Goal: Find contact information: Find contact information

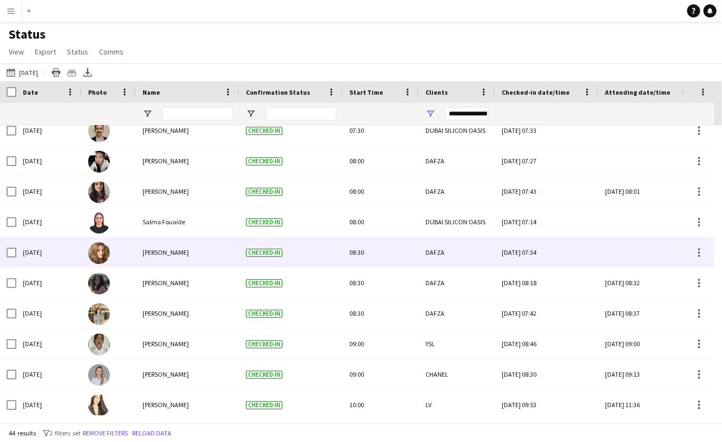
scroll to position [525, 0]
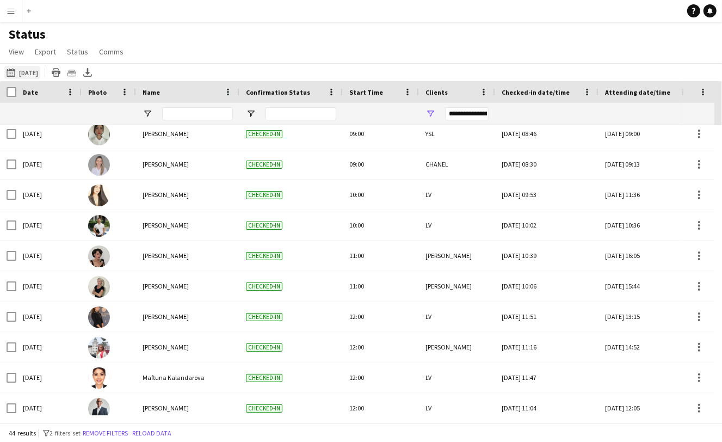
click at [9, 75] on app-icon "[DATE] to [DATE]" at bounding box center [13, 72] width 13 height 9
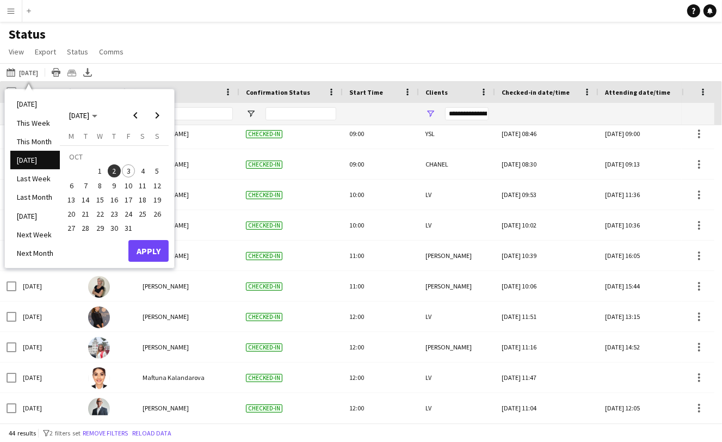
click at [130, 171] on span "3" at bounding box center [128, 170] width 13 height 13
click at [147, 251] on button "Apply" at bounding box center [148, 251] width 40 height 22
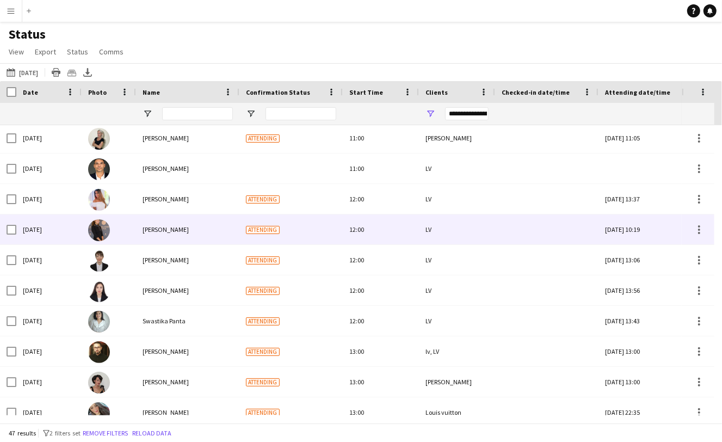
scroll to position [0, 0]
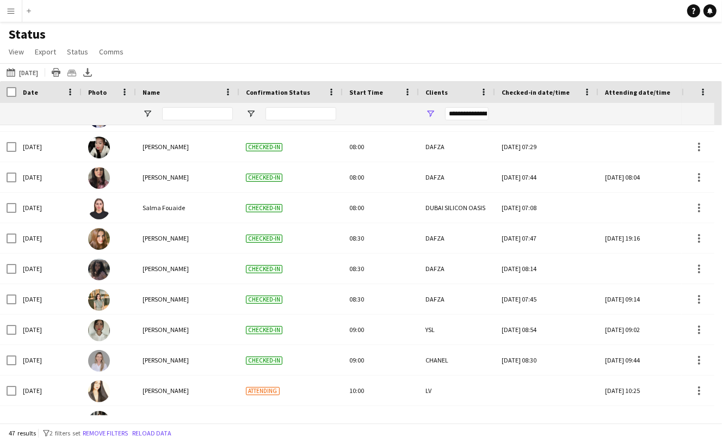
scroll to position [351, 0]
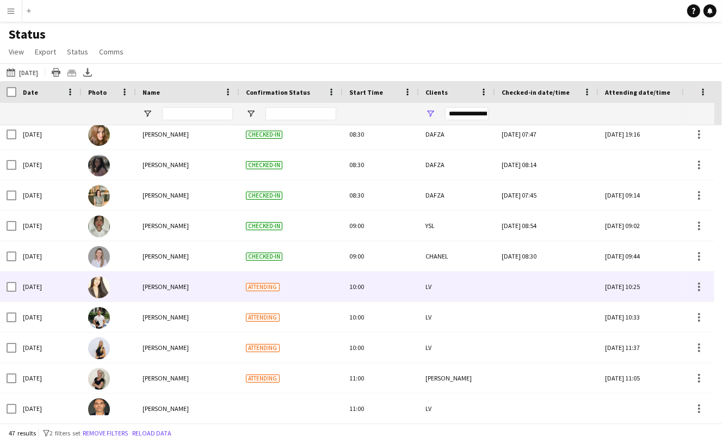
scroll to position [453, 0]
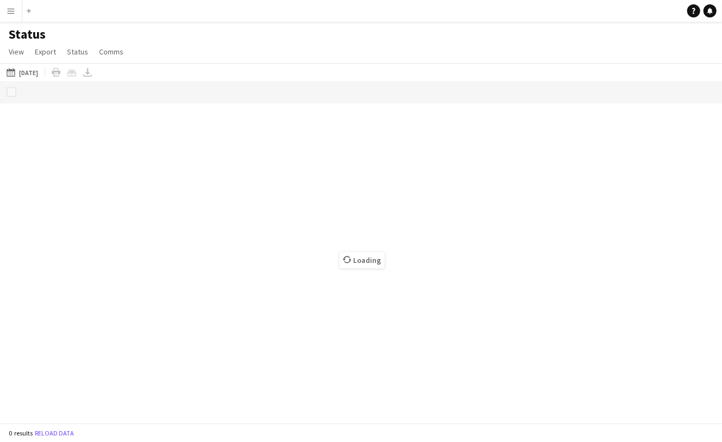
click at [11, 12] on app-icon "Menu" at bounding box center [11, 11] width 9 height 9
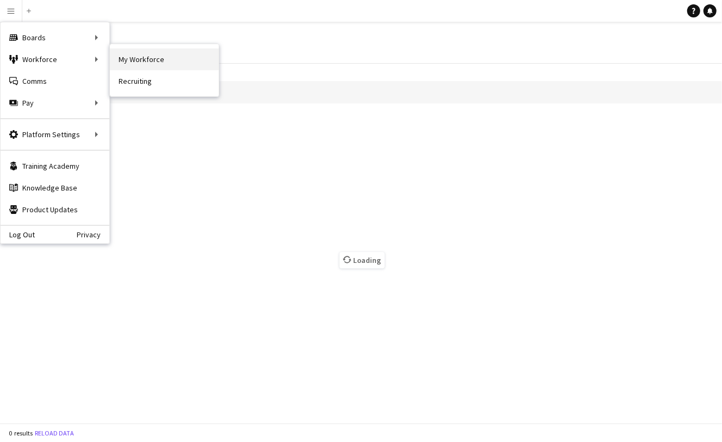
click at [144, 58] on link "My Workforce" at bounding box center [164, 59] width 109 height 22
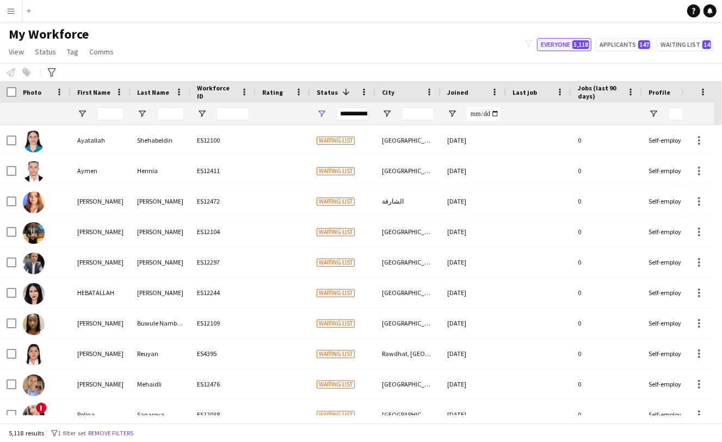
click at [557, 42] on button "Everyone 5,118" at bounding box center [564, 44] width 54 height 13
click at [111, 117] on input "First Name Filter Input" at bounding box center [110, 113] width 27 height 13
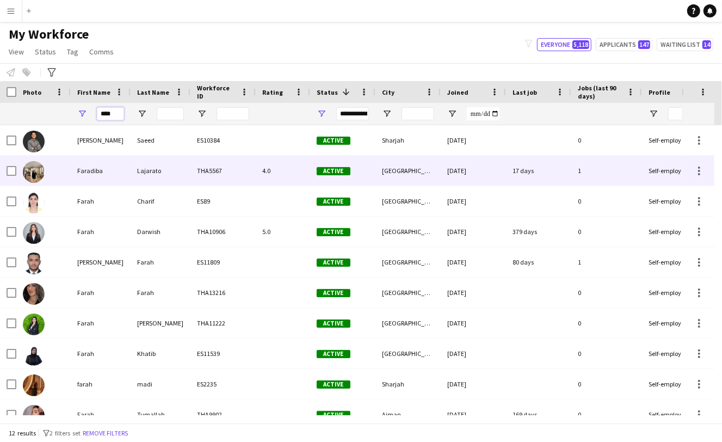
type input "****"
click at [93, 173] on div "Faradiba" at bounding box center [101, 171] width 60 height 30
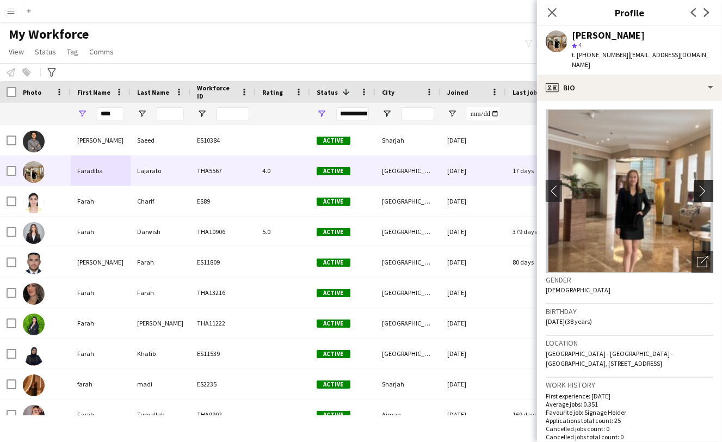
click at [697, 185] on app-icon "chevron-right" at bounding box center [705, 190] width 17 height 11
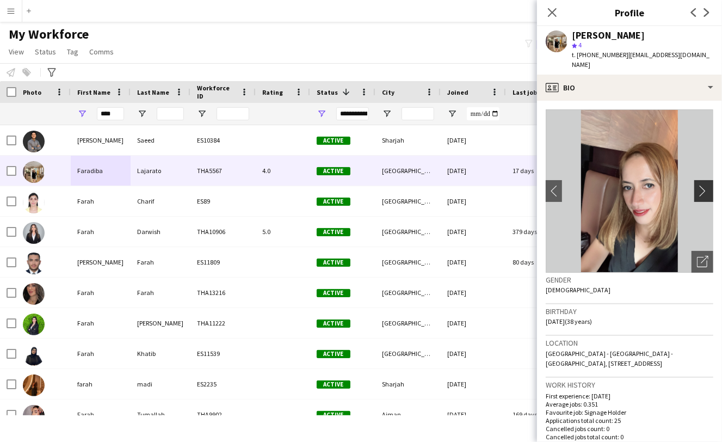
click at [697, 185] on app-icon "chevron-right" at bounding box center [705, 190] width 17 height 11
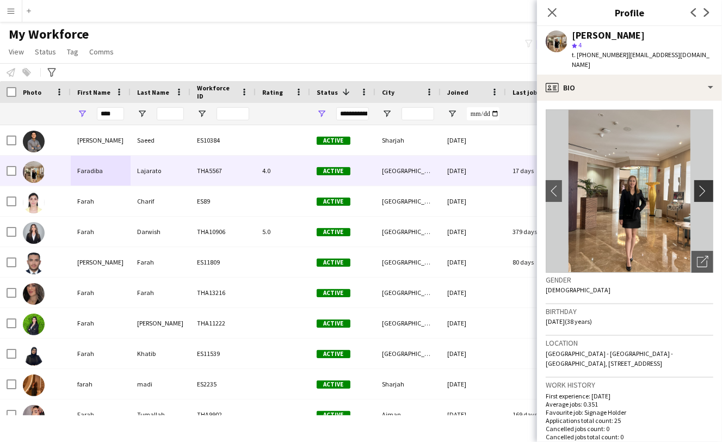
click at [697, 185] on app-icon "chevron-right" at bounding box center [705, 190] width 17 height 11
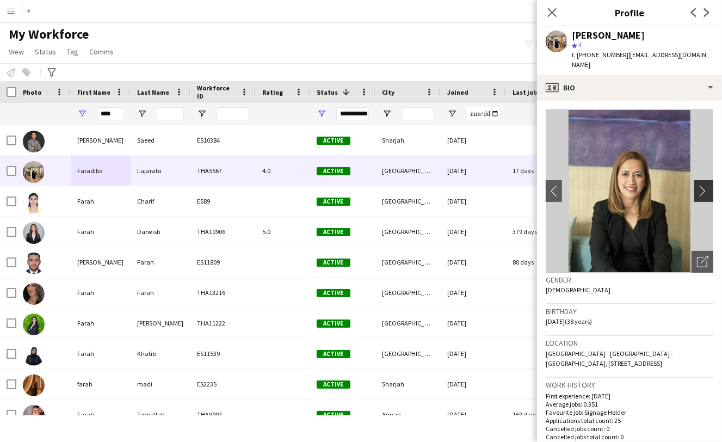
click at [697, 185] on app-icon "chevron-right" at bounding box center [705, 190] width 17 height 11
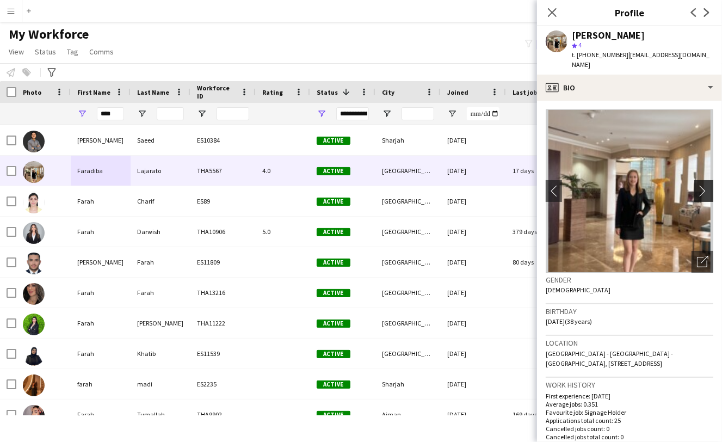
click at [697, 185] on app-icon "chevron-right" at bounding box center [705, 190] width 17 height 11
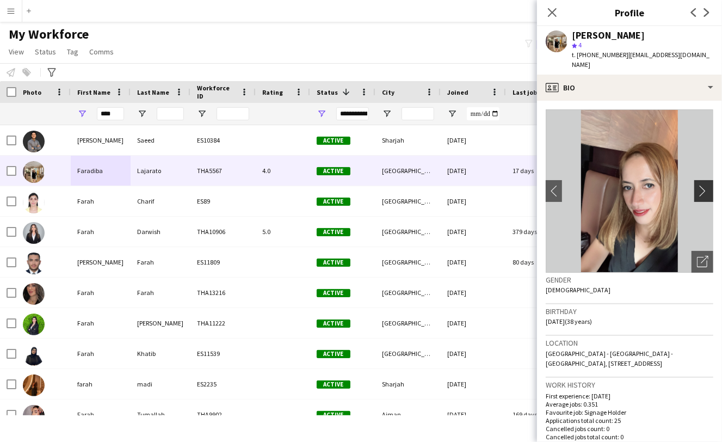
click at [697, 185] on app-icon "chevron-right" at bounding box center [705, 190] width 17 height 11
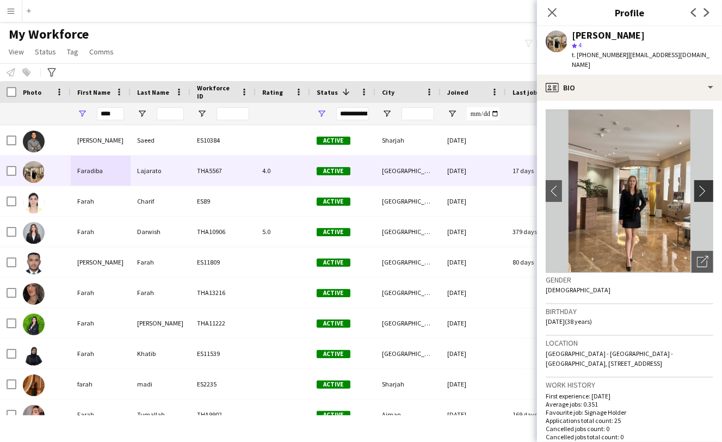
click at [697, 185] on app-icon "chevron-right" at bounding box center [705, 190] width 17 height 11
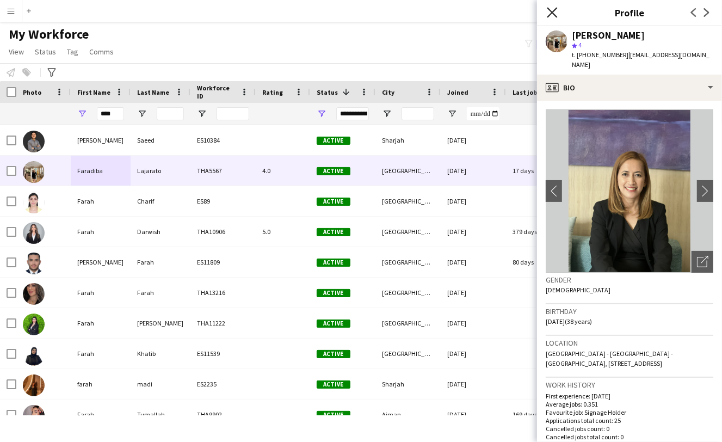
click at [553, 13] on icon at bounding box center [552, 12] width 10 height 10
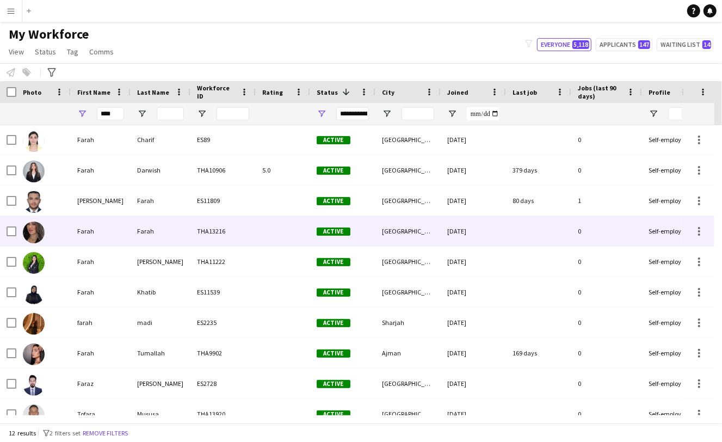
scroll to position [76, 0]
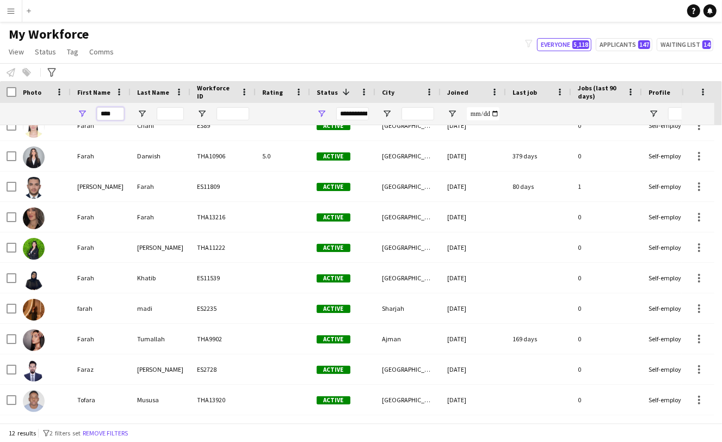
click at [120, 113] on input "****" at bounding box center [110, 113] width 27 height 13
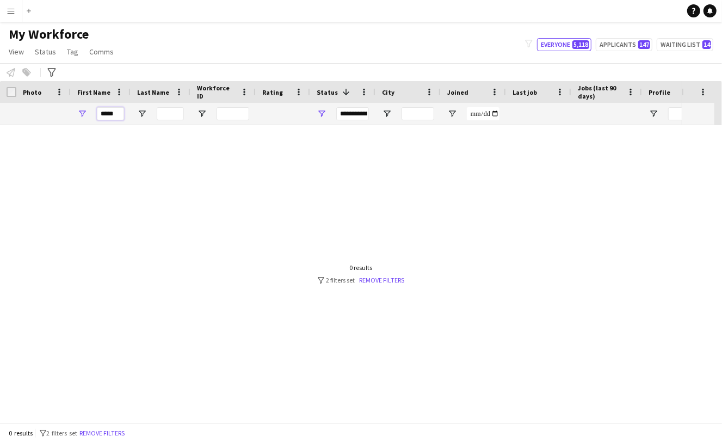
scroll to position [0, 0]
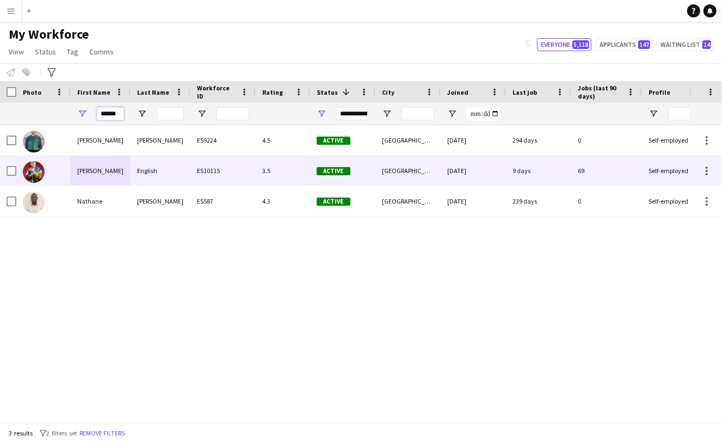
type input "******"
click at [106, 177] on div "Nathan piolo" at bounding box center [101, 171] width 60 height 30
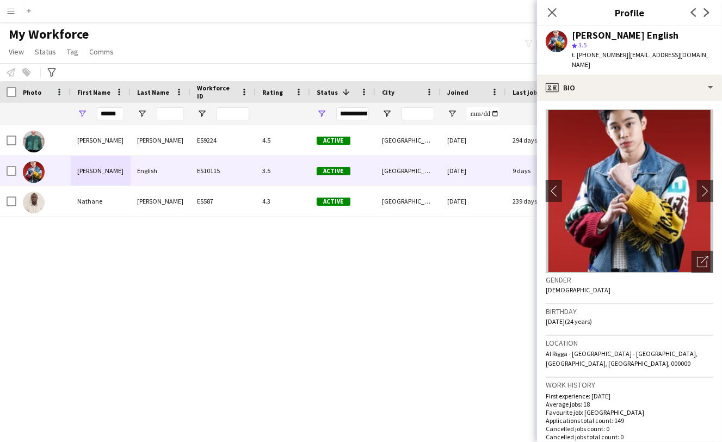
drag, startPoint x: 620, startPoint y: 56, endPoint x: 591, endPoint y: 54, distance: 28.9
click at [591, 54] on span "t. +971568938481" at bounding box center [600, 55] width 57 height 8
copy span "568938481"
click at [331, 294] on div "Jonathan Lheureux ES9224 4.5 Active Dubai 18-11-2024 294 days 0 Self-employed C…" at bounding box center [345, 270] width 690 height 290
click at [552, 13] on icon at bounding box center [552, 12] width 10 height 10
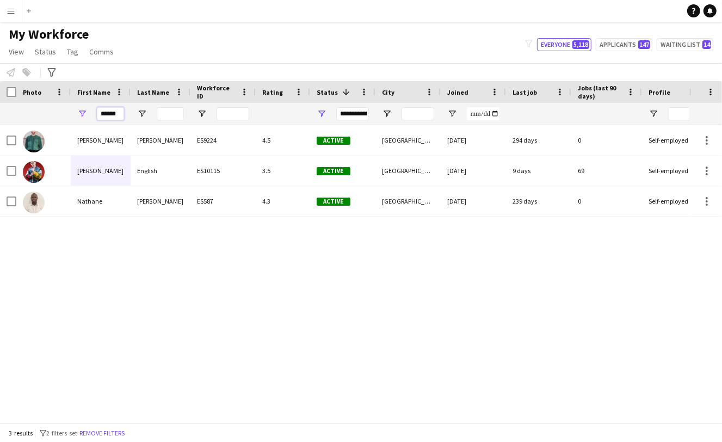
click at [119, 115] on input "******" at bounding box center [110, 113] width 27 height 13
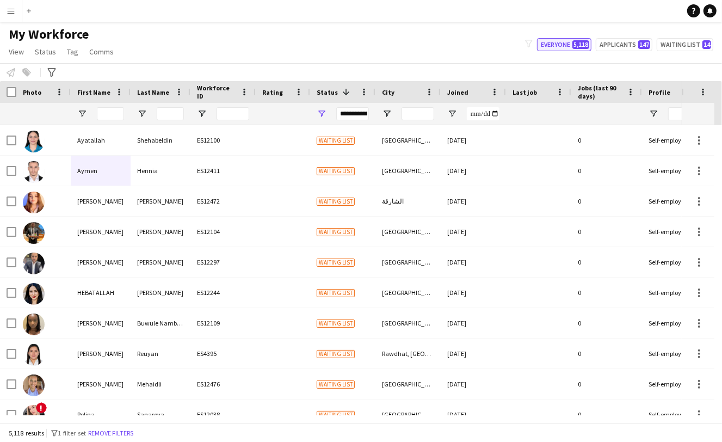
click at [551, 44] on button "Everyone 5,118" at bounding box center [564, 44] width 54 height 13
click at [15, 9] on app-icon "Menu" at bounding box center [11, 11] width 9 height 9
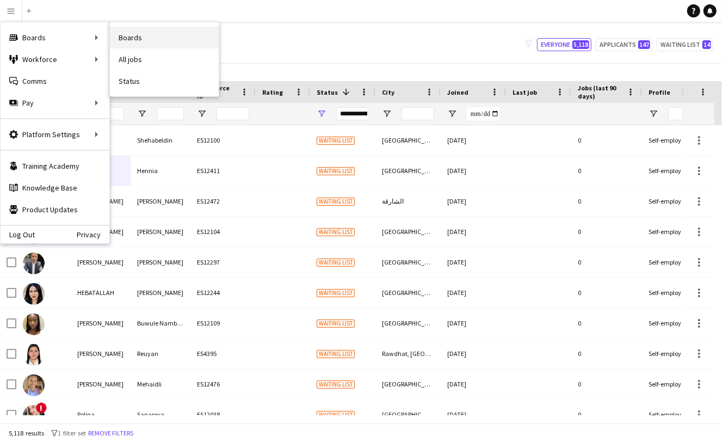
click at [137, 42] on link "Boards" at bounding box center [164, 38] width 109 height 22
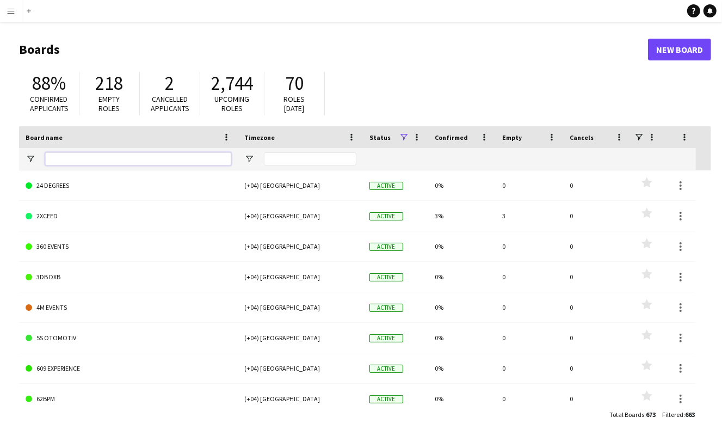
click at [108, 158] on input "Board name Filter Input" at bounding box center [138, 158] width 186 height 13
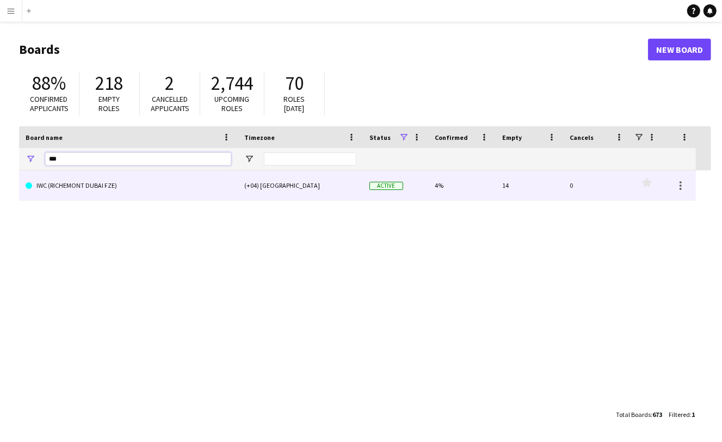
type input "***"
click at [102, 189] on link "IWC (RICHEMONT DUBAI FZE)" at bounding box center [129, 185] width 206 height 30
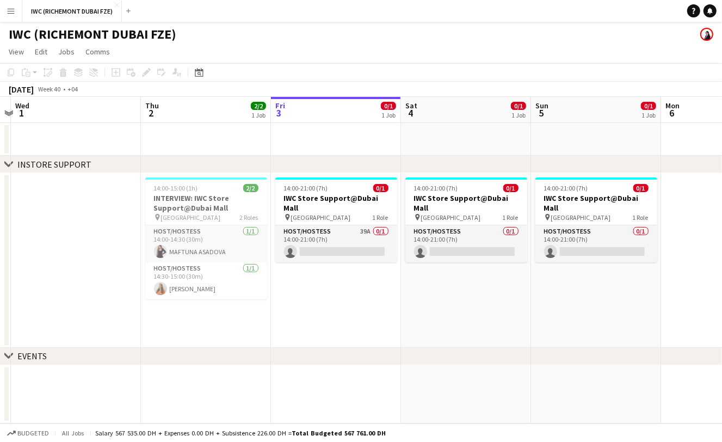
drag, startPoint x: 78, startPoint y: 322, endPoint x: 219, endPoint y: 326, distance: 141.0
click at [219, 326] on app-calendar-viewport "Mon 29 Tue 30 Wed 1 Thu 2 2/2 1 Job Fri 3 0/1 1 Job Sat 4 0/1 1 Job Sun 5 0/1 1…" at bounding box center [361, 260] width 722 height 327
click at [185, 187] on span "14:00-15:00 (1h)" at bounding box center [176, 188] width 44 height 8
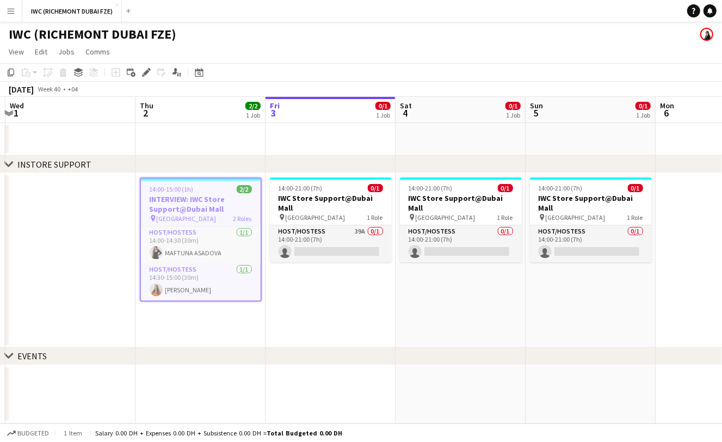
click at [470, 311] on app-calendar-viewport "Mon 29 Tue 30 Wed 1 Thu 2 2/2 1 Job Fri 3 0/1 1 Job Sat 4 0/1 1 Job Sun 5 0/1 1…" at bounding box center [361, 260] width 722 height 327
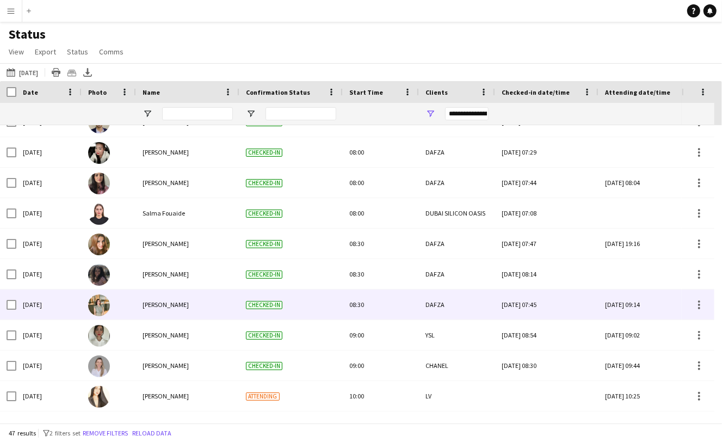
scroll to position [324, 0]
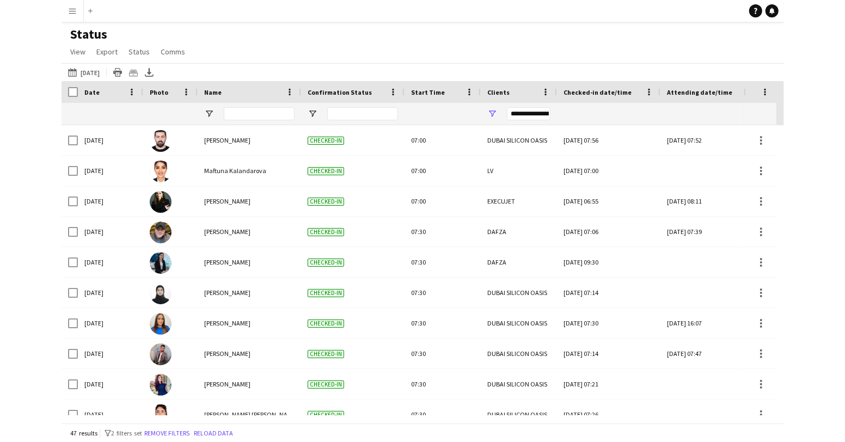
scroll to position [501, 0]
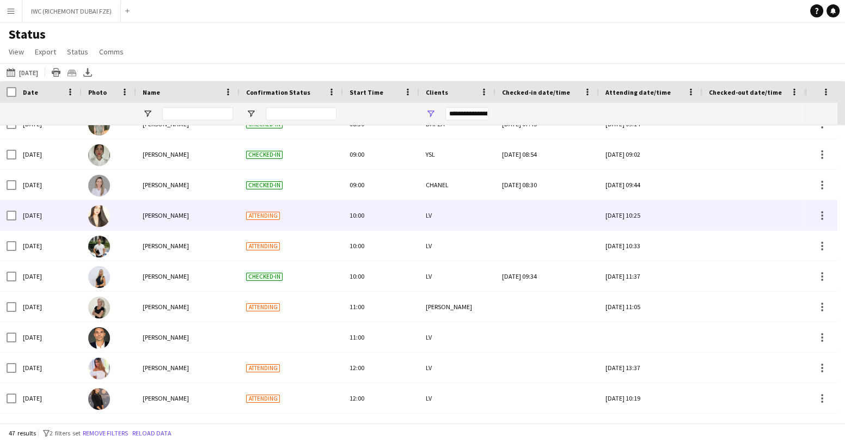
scroll to position [543, 0]
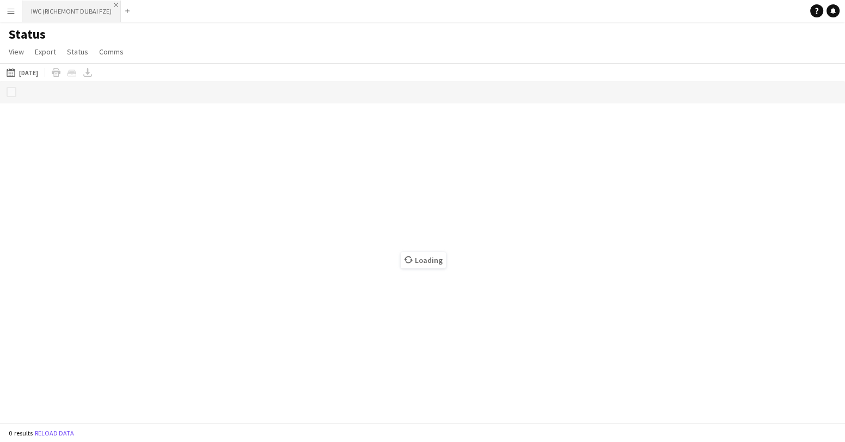
click at [116, 5] on app-icon "Close" at bounding box center [116, 5] width 4 height 4
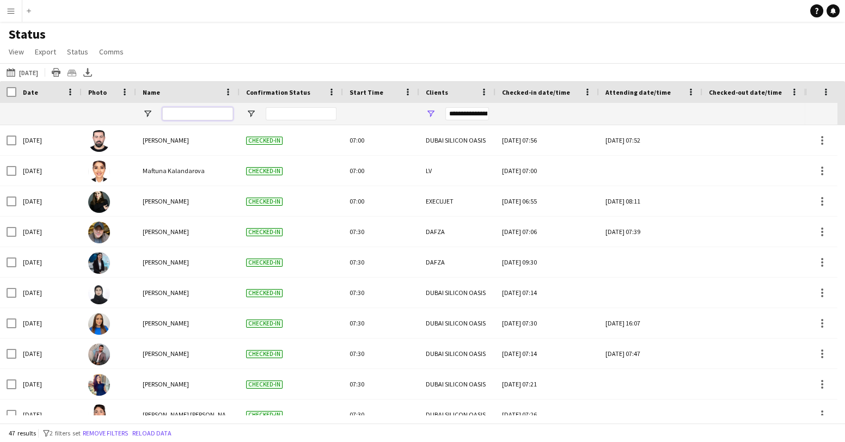
click at [207, 113] on input "Name Filter Input" at bounding box center [197, 113] width 71 height 13
type input "*"
type input "**********"
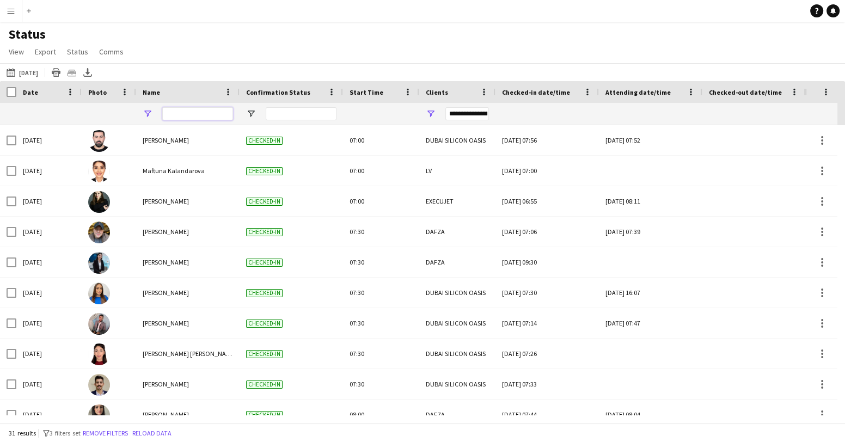
type input "**********"
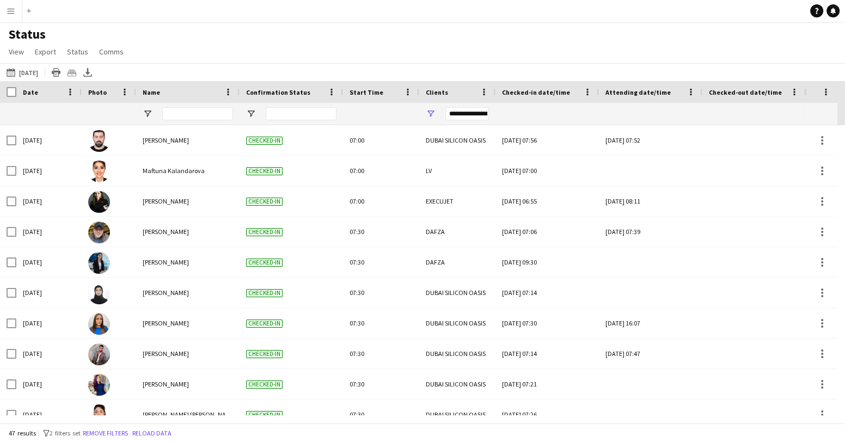
click at [6, 10] on button "Menu" at bounding box center [11, 11] width 22 height 22
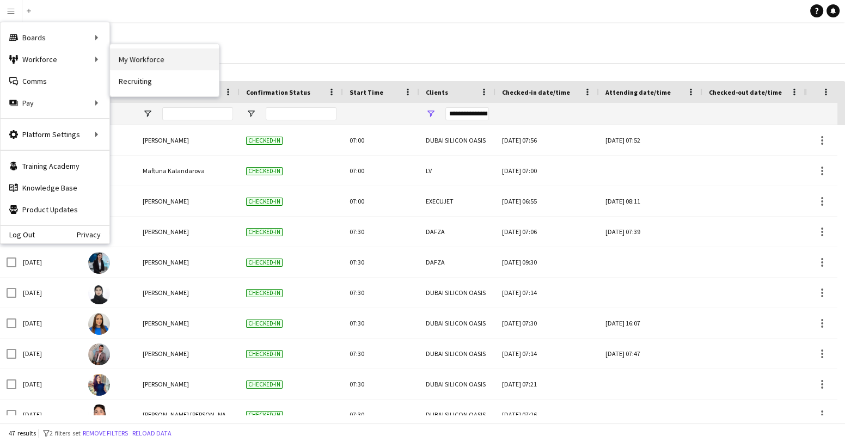
click at [157, 61] on link "My Workforce" at bounding box center [164, 59] width 109 height 22
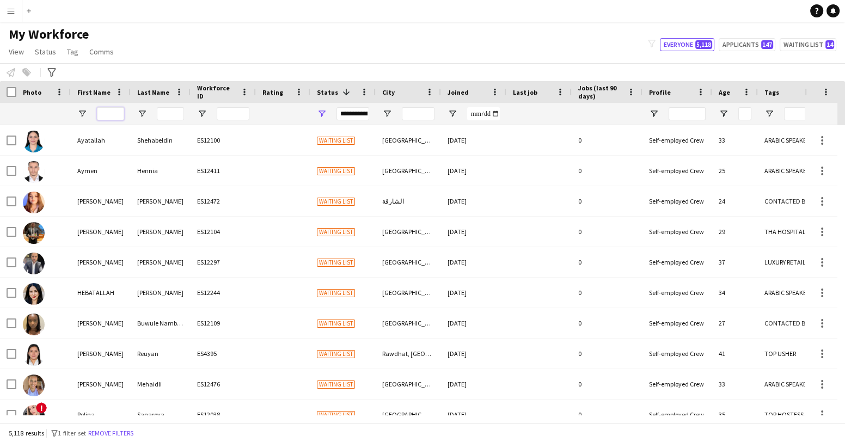
click at [118, 118] on input "First Name Filter Input" at bounding box center [110, 113] width 27 height 13
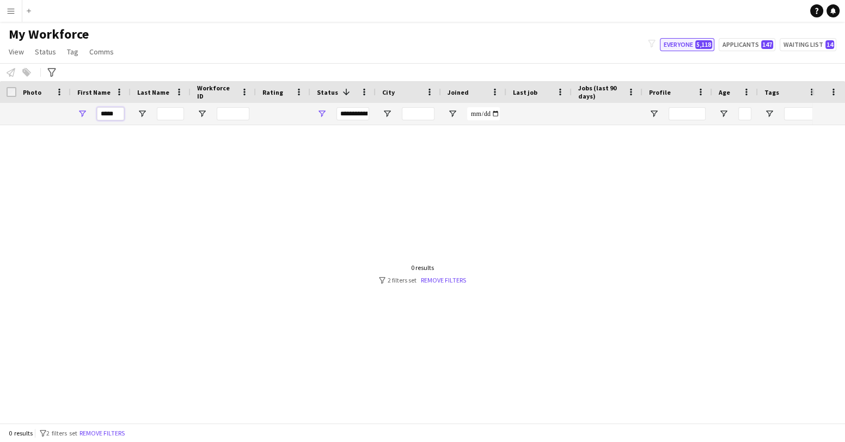
type input "****"
click at [680, 44] on button "Everyone 5,118" at bounding box center [687, 44] width 54 height 13
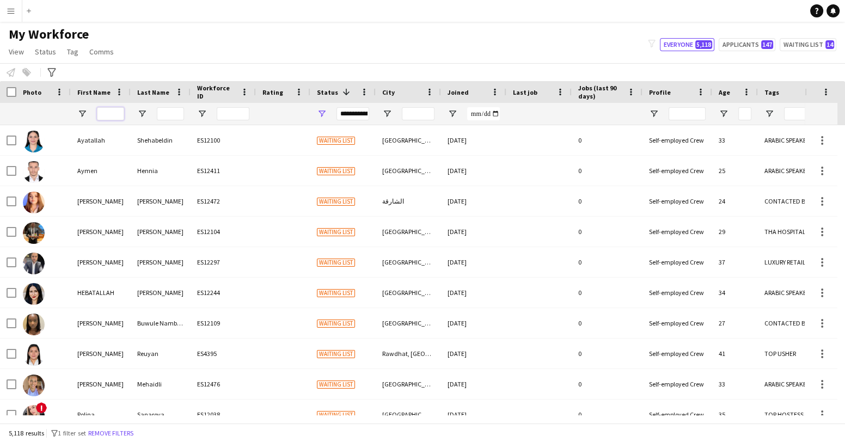
click at [110, 114] on input "First Name Filter Input" at bounding box center [110, 113] width 27 height 13
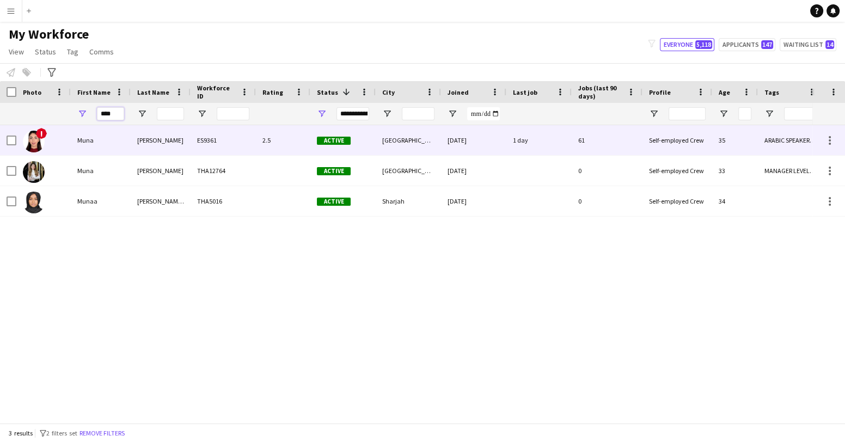
type input "****"
click at [85, 143] on div "Muna" at bounding box center [101, 140] width 60 height 30
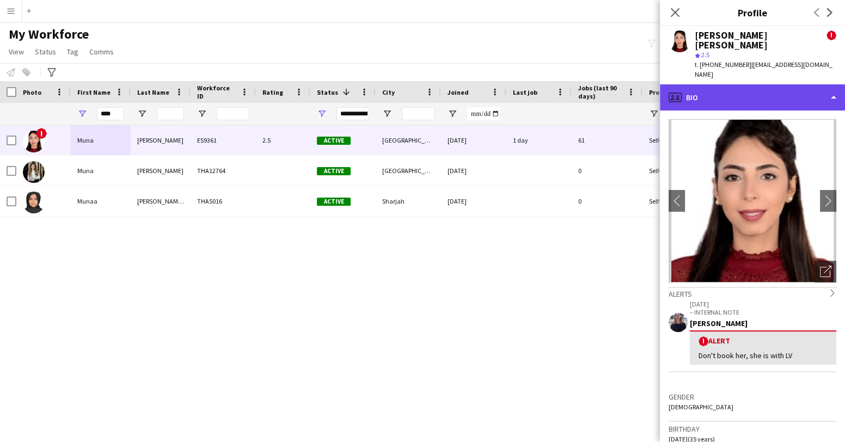
click at [828, 84] on div "profile Bio" at bounding box center [752, 97] width 185 height 26
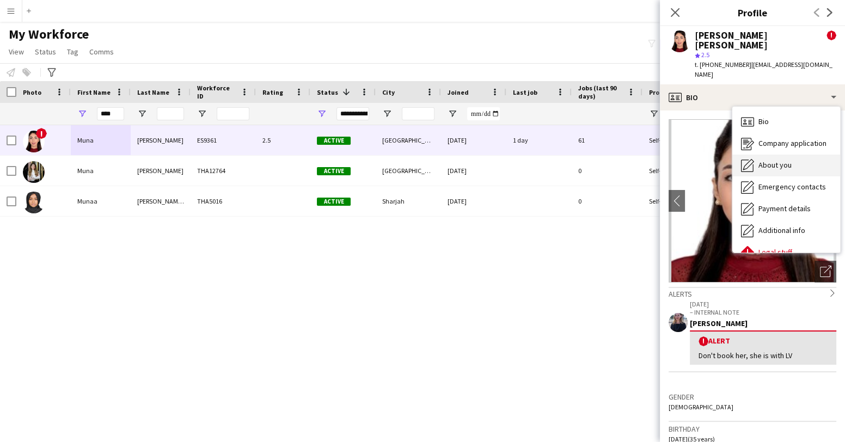
click at [773, 160] on span "About you" at bounding box center [774, 165] width 33 height 10
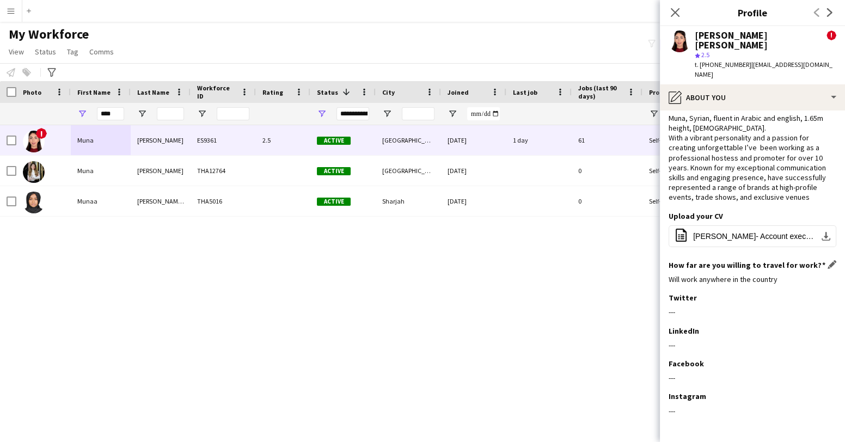
scroll to position [44, 0]
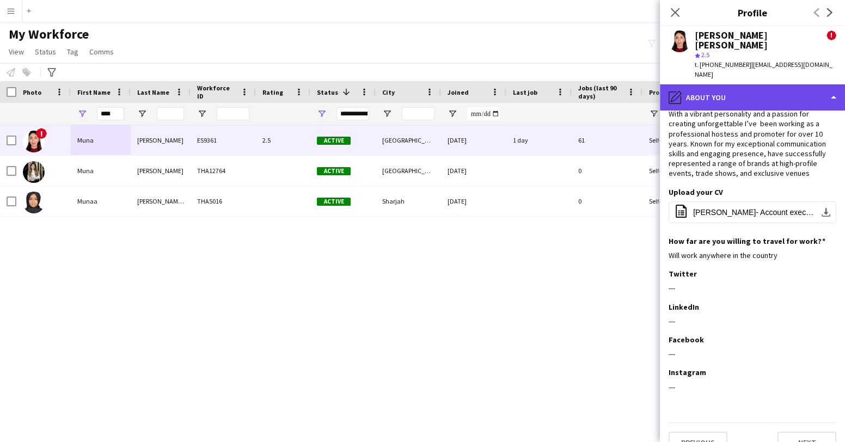
click at [833, 84] on div "pencil4 About you" at bounding box center [752, 97] width 185 height 26
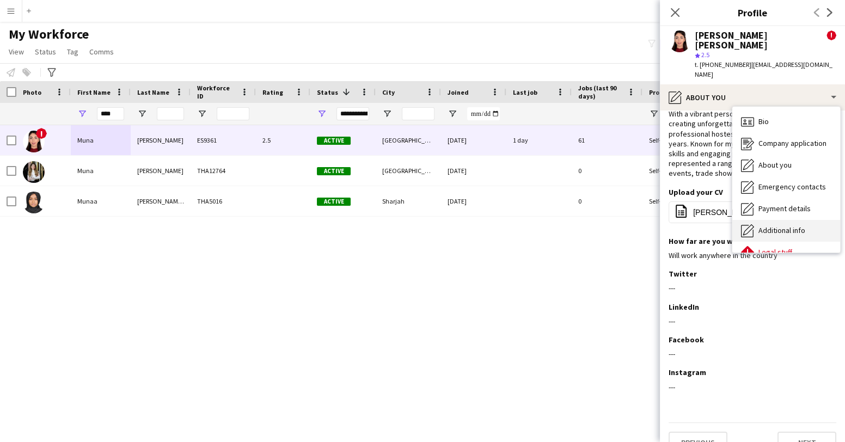
click at [776, 225] on span "Additional info" at bounding box center [781, 230] width 47 height 10
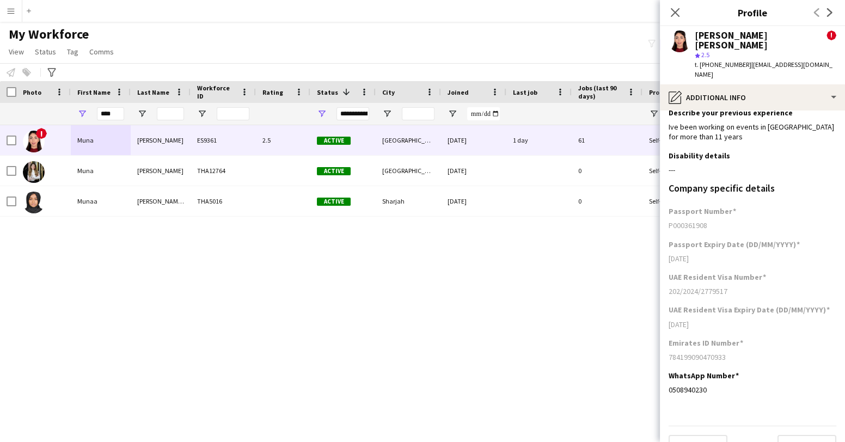
scroll to position [0, 0]
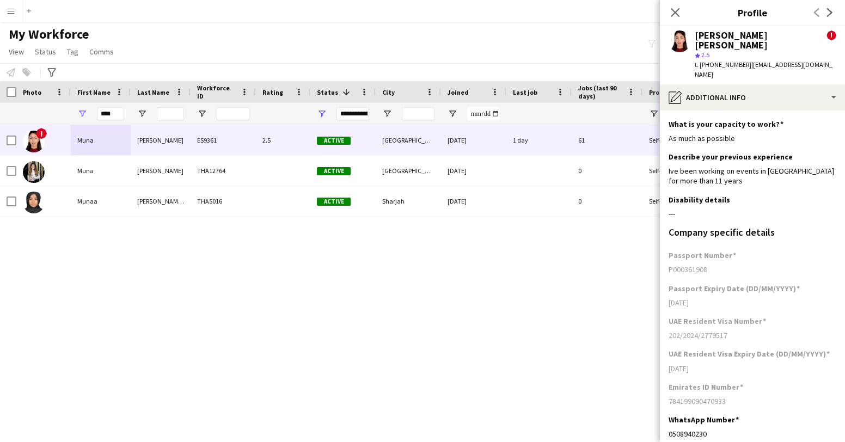
drag, startPoint x: 709, startPoint y: 250, endPoint x: 668, endPoint y: 251, distance: 40.8
click at [668, 265] on div "P000361908" at bounding box center [752, 270] width 168 height 10
copy div "P000361908"
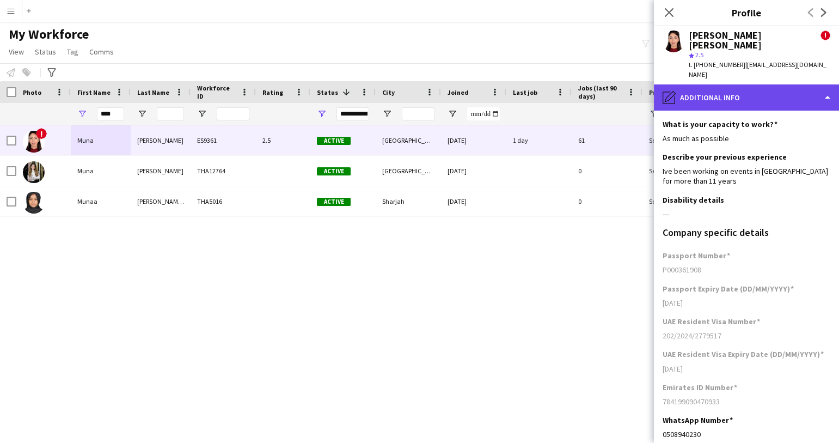
click at [780, 84] on div "pencil4 Additional info" at bounding box center [746, 97] width 185 height 26
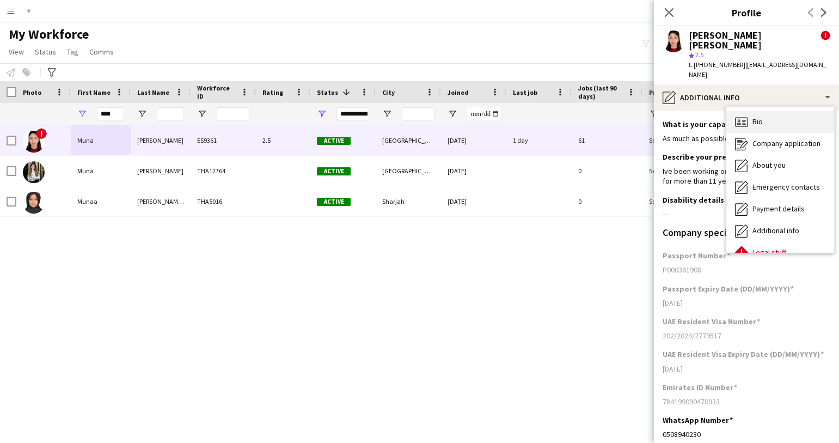
click at [768, 111] on div "Bio Bio" at bounding box center [780, 122] width 108 height 22
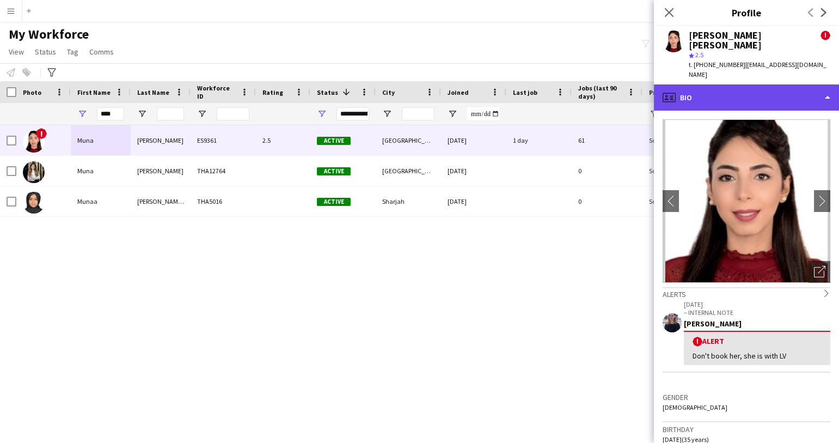
click at [741, 84] on div "profile Bio" at bounding box center [746, 97] width 185 height 26
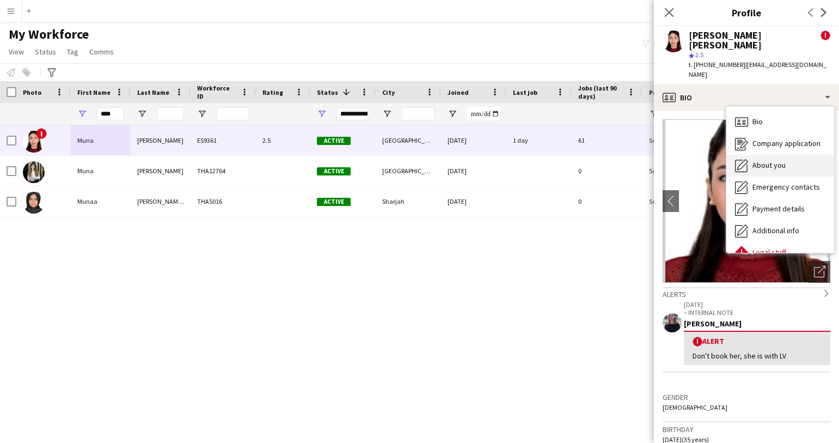
click at [765, 160] on span "About you" at bounding box center [768, 165] width 33 height 10
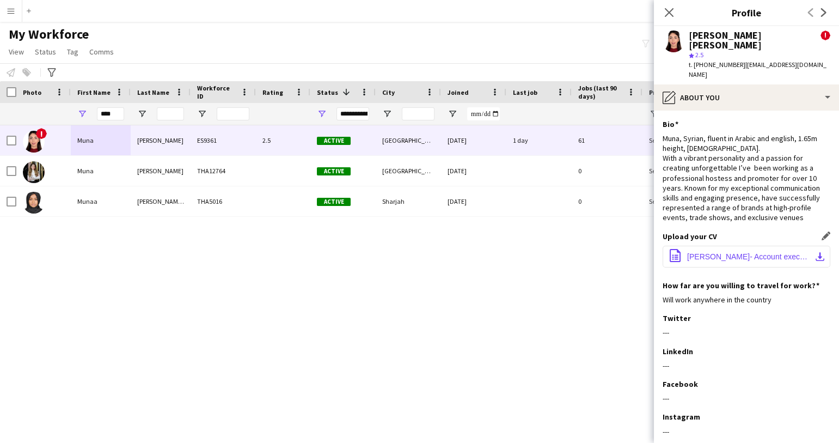
click at [719, 252] on span "[PERSON_NAME]- Account executive [DATE] 2.pdf" at bounding box center [748, 256] width 123 height 9
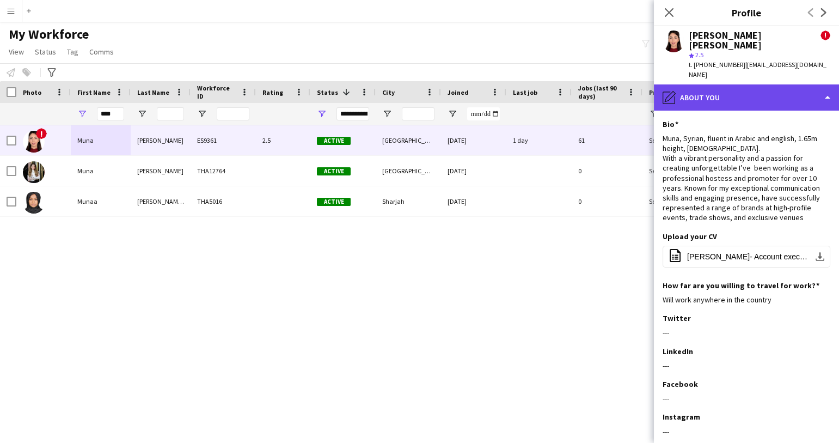
click at [826, 84] on div "pencil4 About you" at bounding box center [746, 97] width 185 height 26
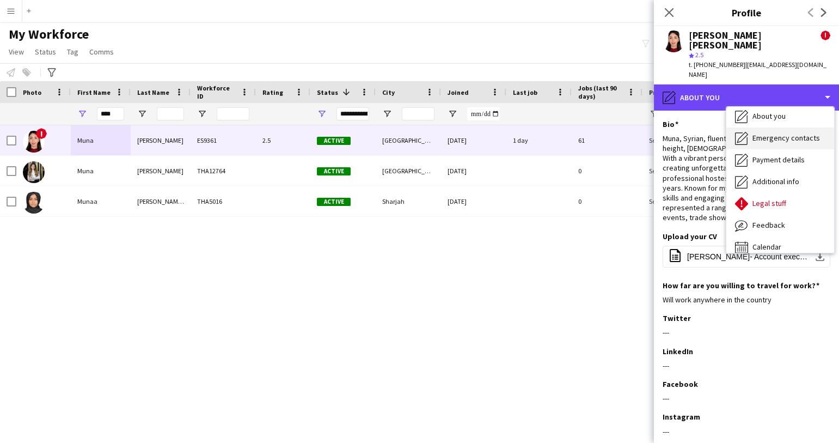
scroll to position [58, 0]
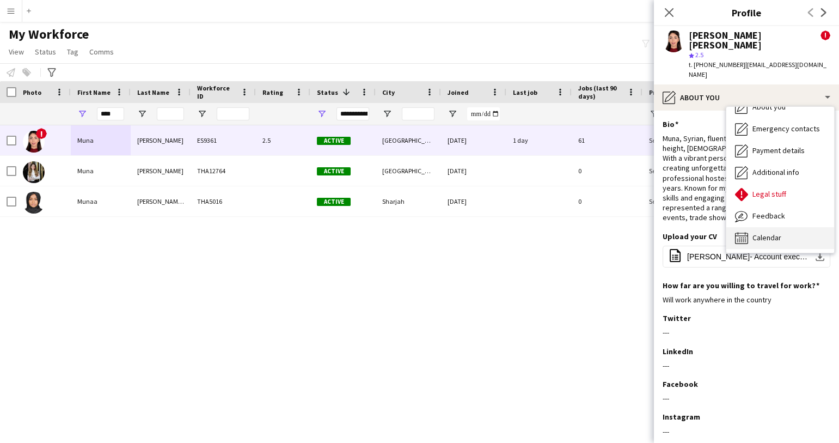
click at [769, 232] on span "Calendar" at bounding box center [766, 237] width 29 height 10
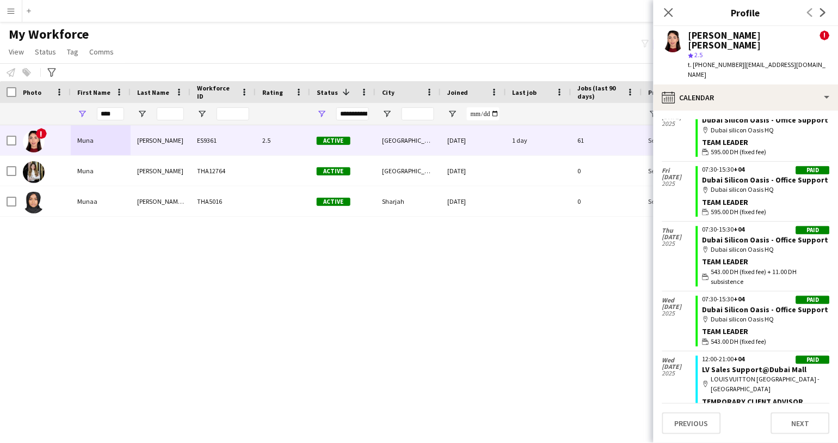
scroll to position [4014, 0]
